Goal: Task Accomplishment & Management: Use online tool/utility

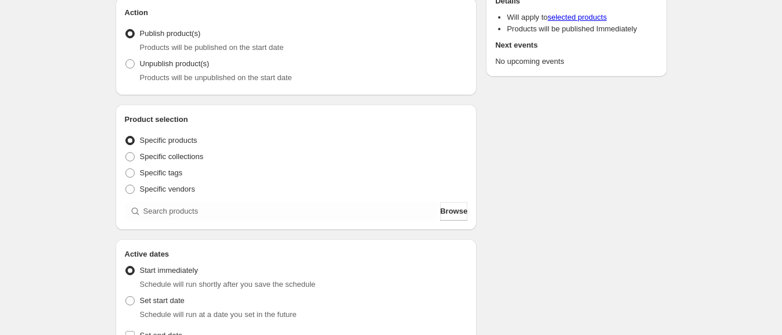
scroll to position [145, 0]
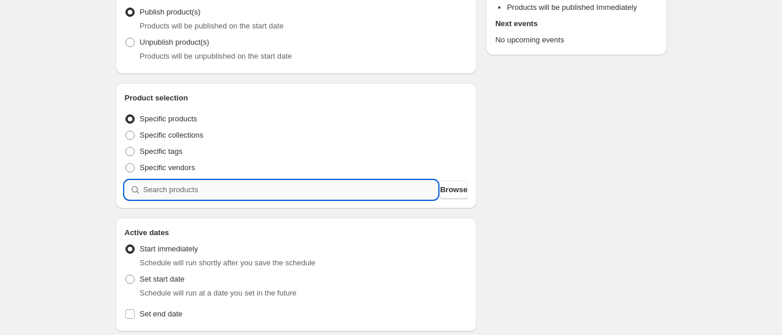
click at [219, 189] on input "search" at bounding box center [290, 190] width 295 height 19
type input "u"
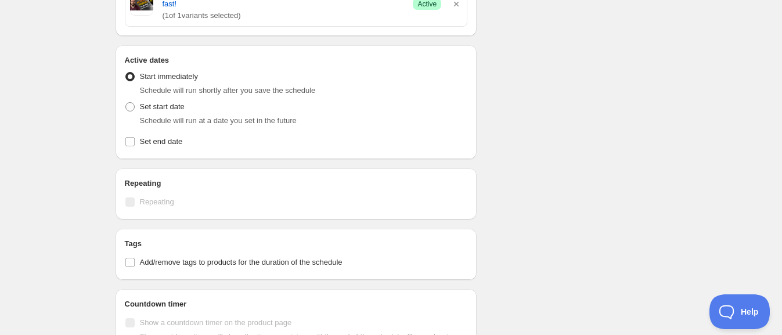
scroll to position [290, 0]
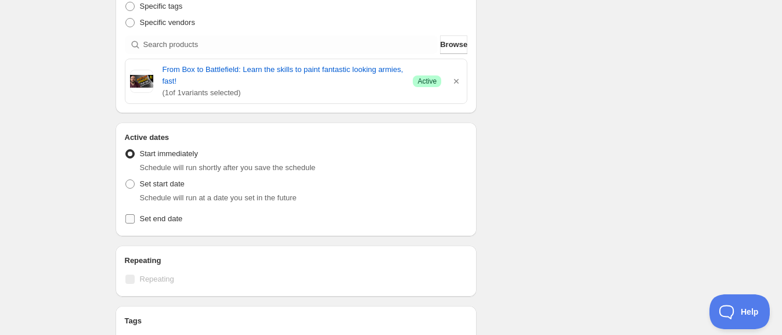
click at [128, 219] on input "Set end date" at bounding box center [129, 218] width 9 height 9
checkbox input "true"
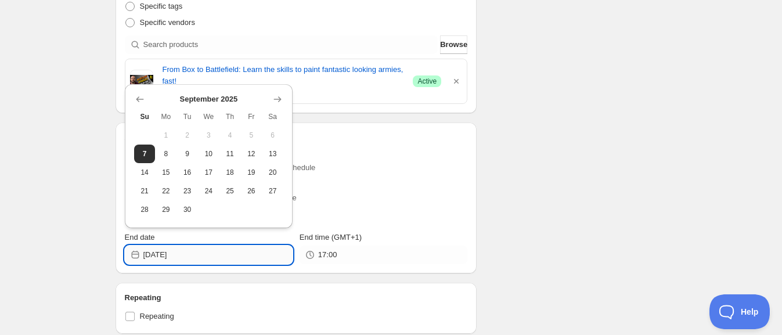
click at [195, 258] on input "[DATE]" at bounding box center [217, 255] width 149 height 19
click at [282, 94] on icon "Show next month, October 2025" at bounding box center [278, 100] width 12 height 12
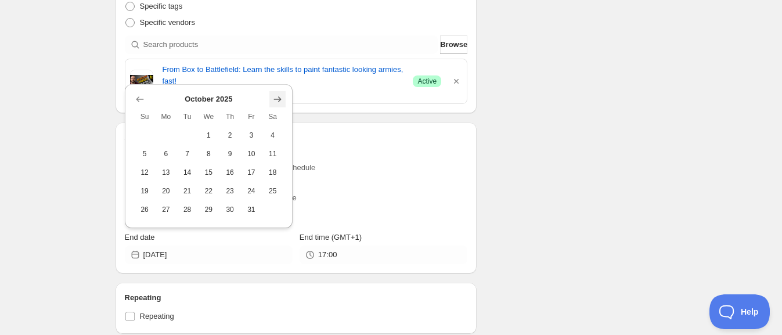
click at [281, 98] on icon "Show next month, November 2025" at bounding box center [278, 100] width 12 height 12
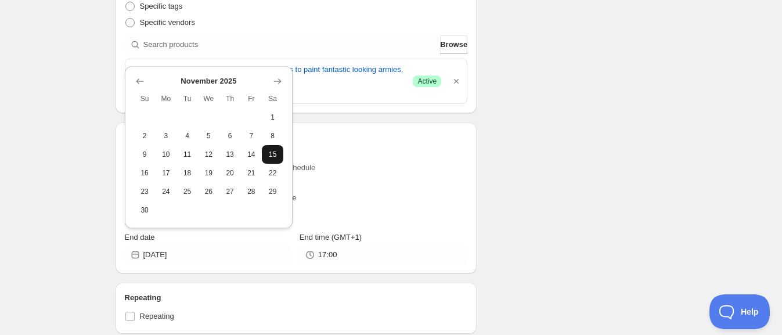
click at [275, 153] on span "15" at bounding box center [273, 154] width 12 height 9
type input "[DATE]"
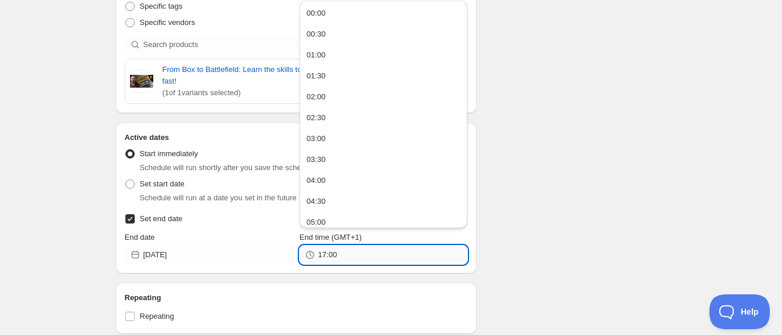
click at [344, 251] on input "17:00" at bounding box center [392, 255] width 149 height 19
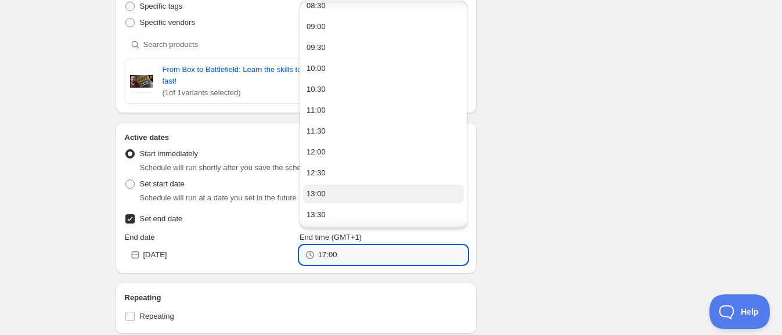
scroll to position [436, 0]
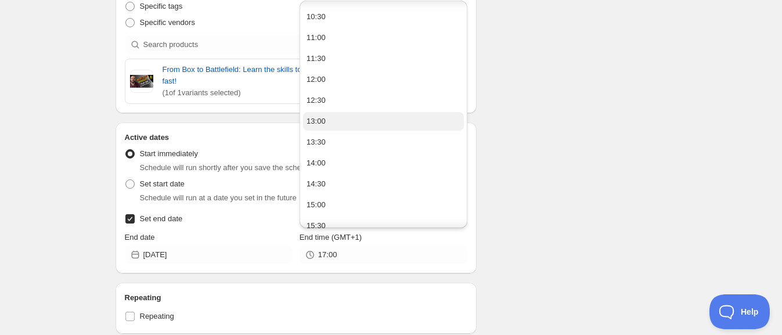
click at [338, 116] on button "13:00" at bounding box center [383, 121] width 161 height 19
type input "13:00"
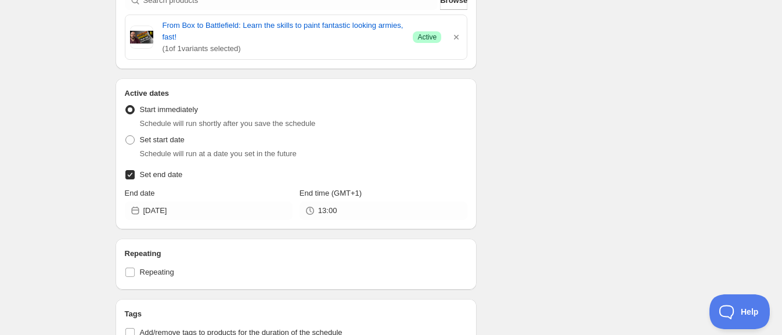
scroll to position [256, 0]
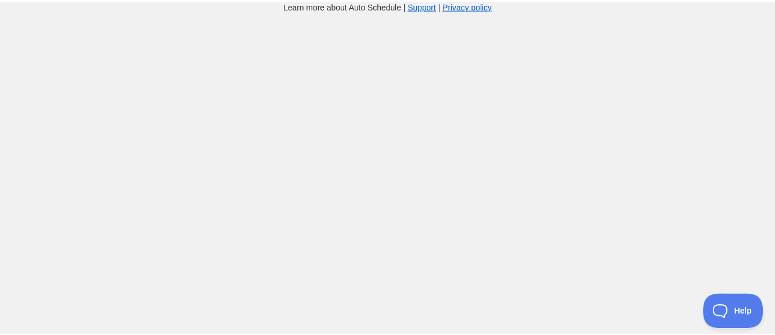
scroll to position [256, 0]
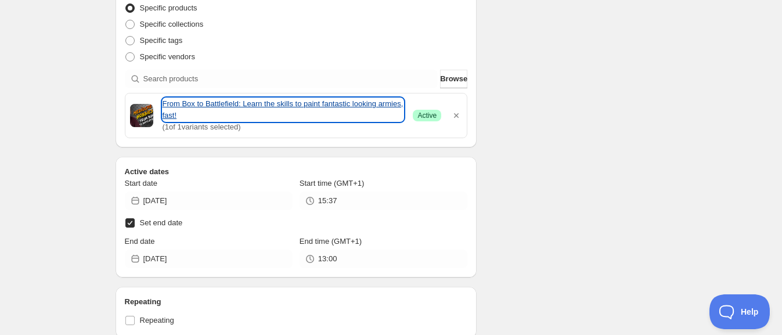
click at [236, 99] on link "From Box to Battlefield: Learn the skills to paint fantastic looking armies, fa…" at bounding box center [284, 109] width 242 height 23
click at [264, 99] on link "From Box to Battlefield: Learn the skills to paint fantastic looking armies, fa…" at bounding box center [284, 109] width 242 height 23
